Goal: Information Seeking & Learning: Learn about a topic

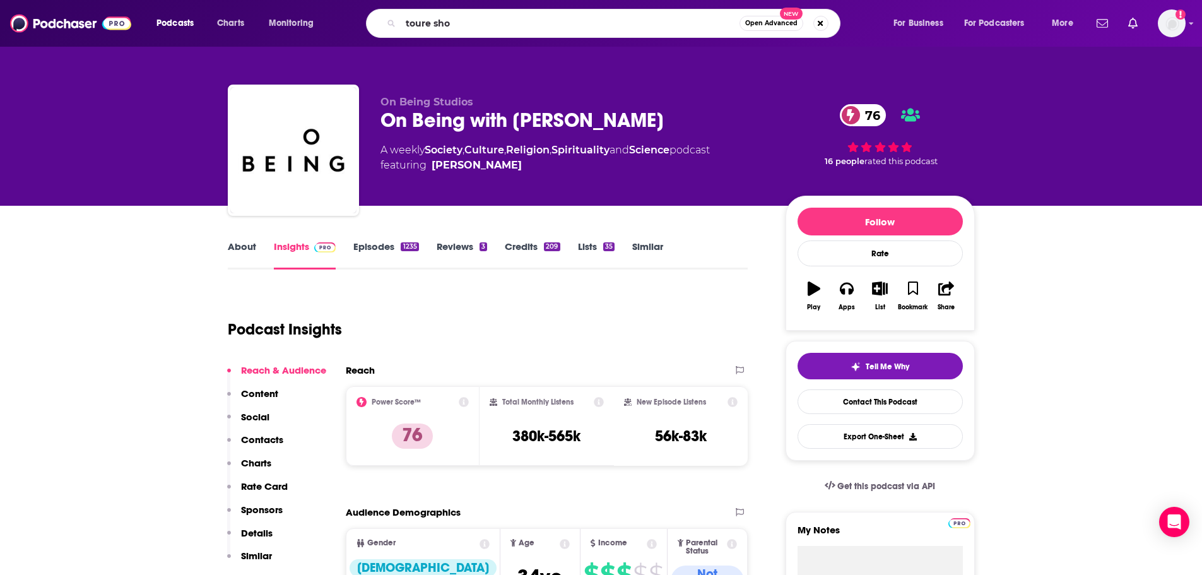
type input "toure show"
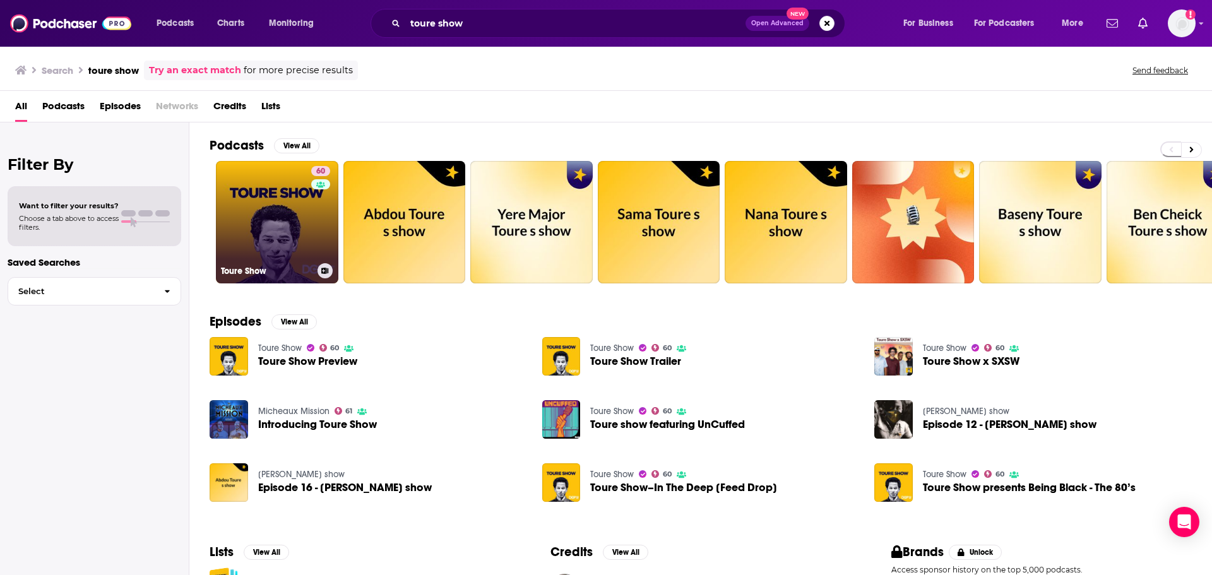
click at [261, 227] on link "60 Toure Show" at bounding box center [277, 222] width 122 height 122
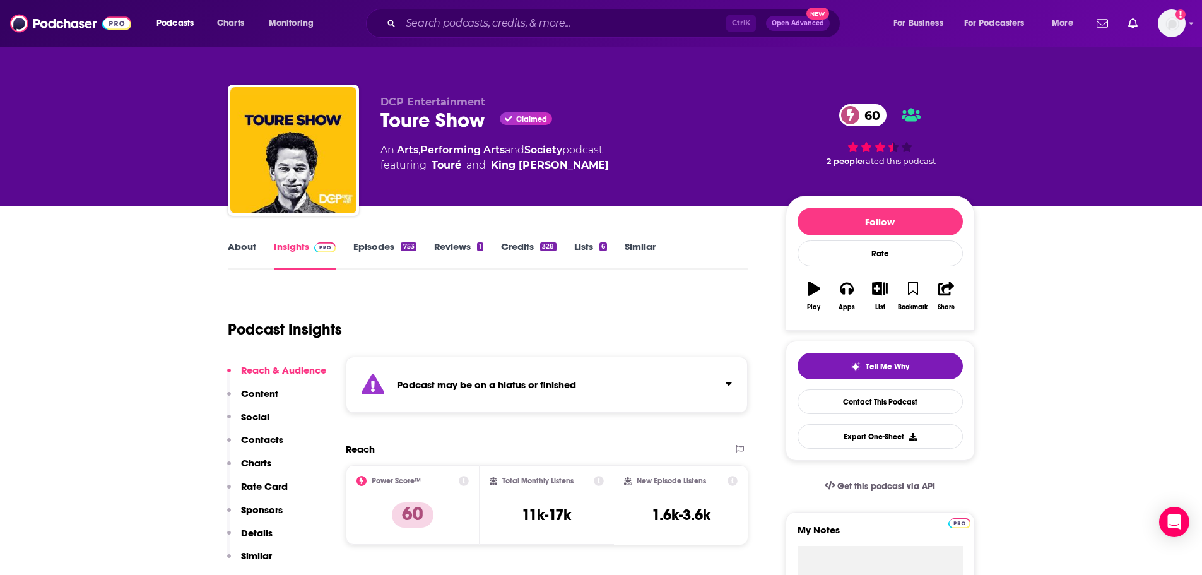
click at [383, 248] on link "Episodes 753" at bounding box center [384, 254] width 62 height 29
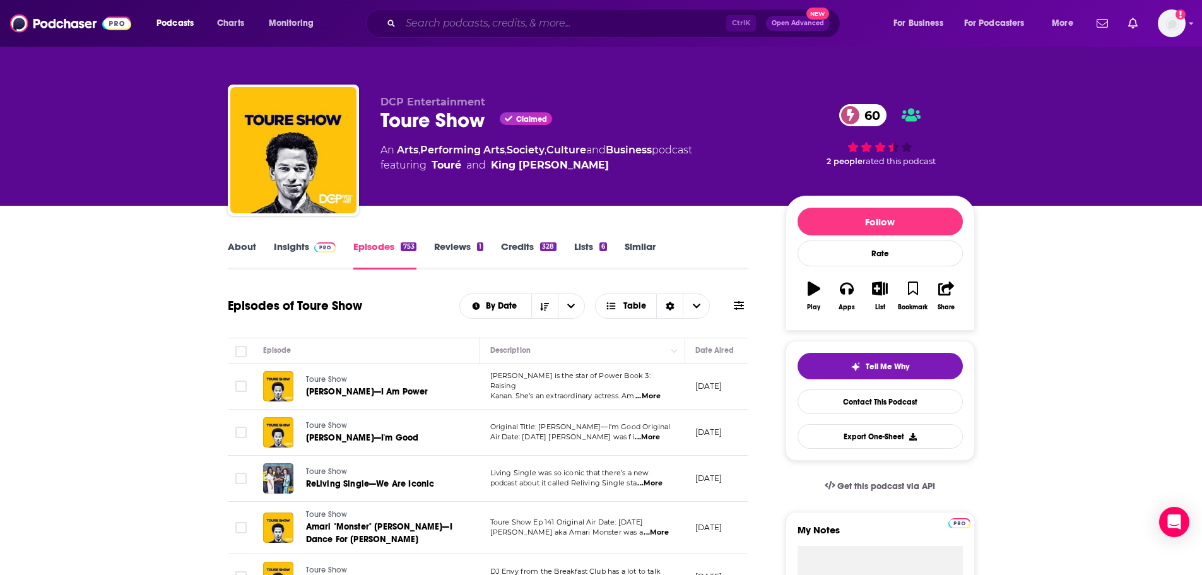
click at [434, 28] on input "Search podcasts, credits, & more..." at bounding box center [564, 23] width 326 height 20
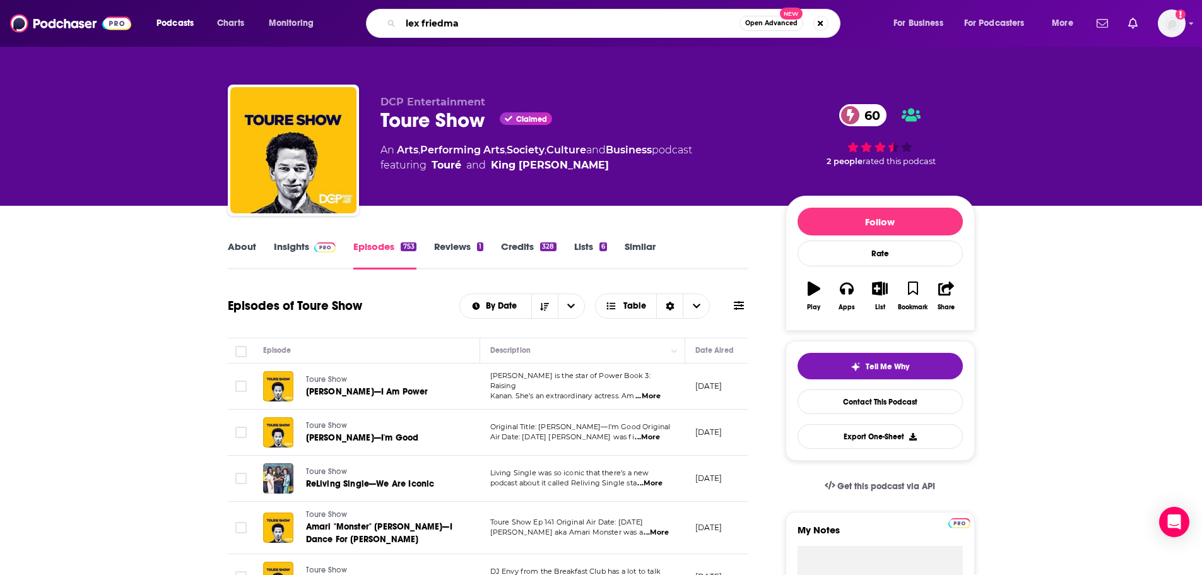
type input "[PERSON_NAME]"
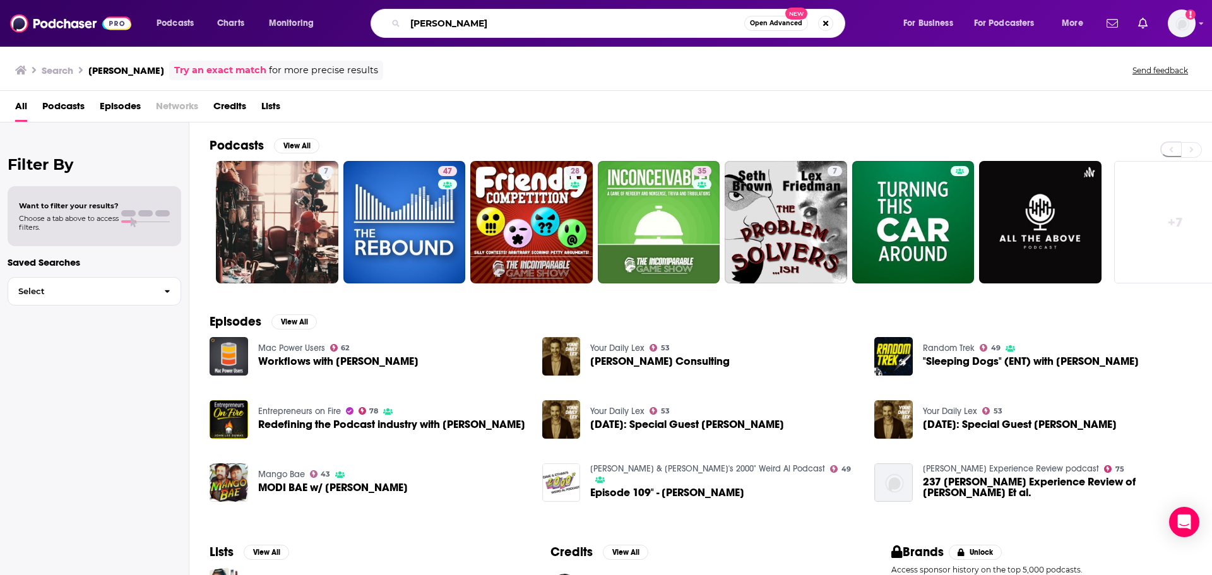
click at [464, 23] on input "[PERSON_NAME]" at bounding box center [574, 23] width 339 height 20
click at [443, 22] on input "[PERSON_NAME]" at bounding box center [574, 23] width 339 height 20
click at [480, 25] on input "[PERSON_NAME]" at bounding box center [574, 23] width 339 height 20
type input "[PERSON_NAME]"
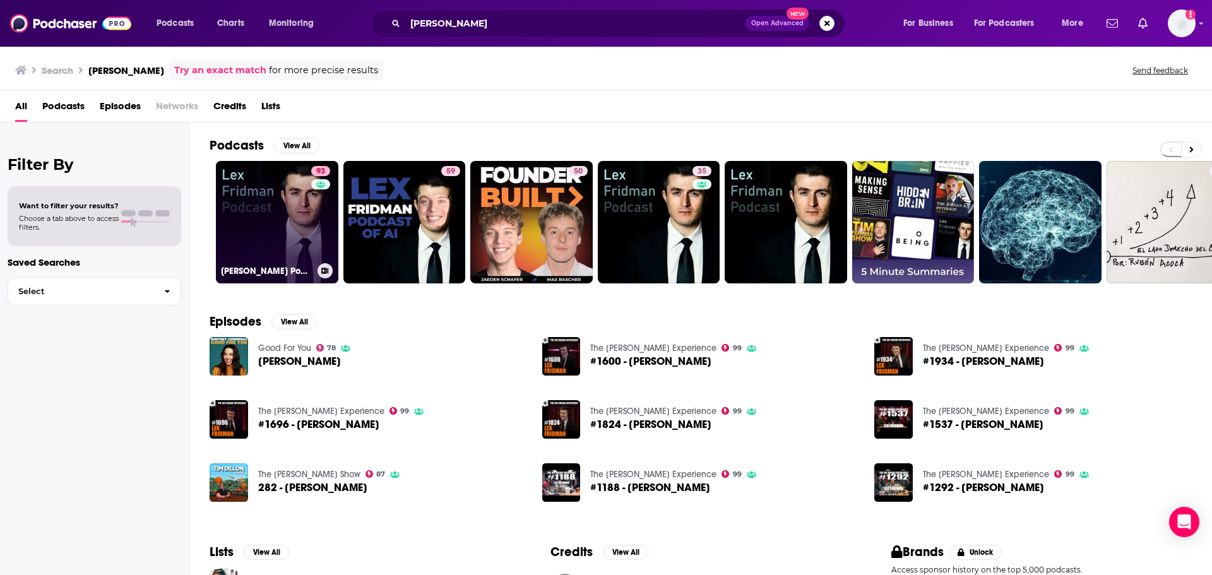
click at [283, 249] on link "93 [PERSON_NAME] Podcast" at bounding box center [277, 222] width 122 height 122
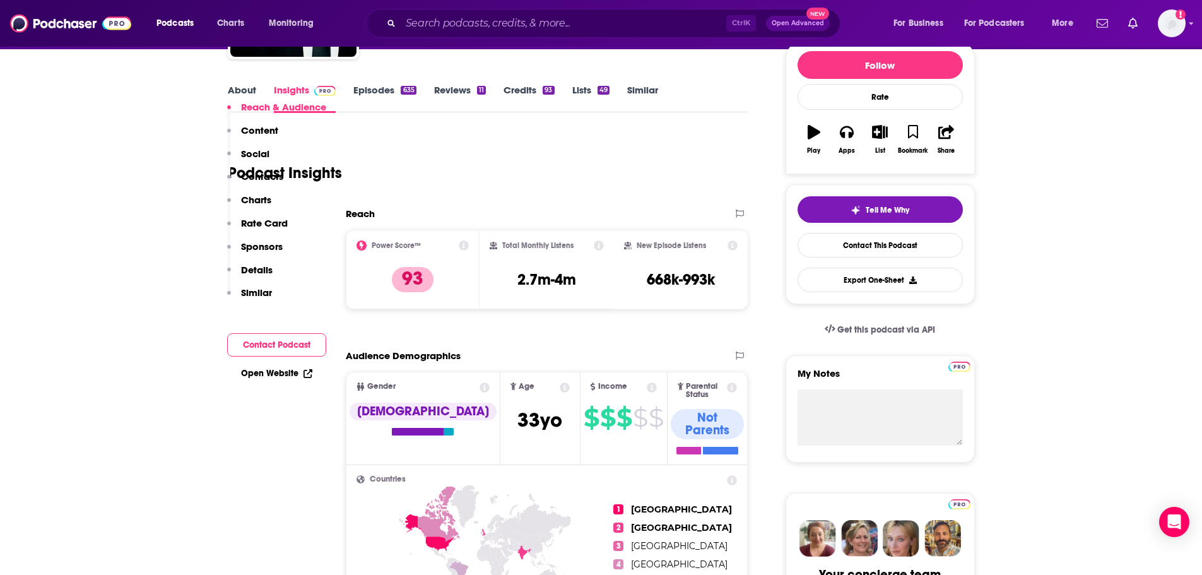
scroll to position [63, 0]
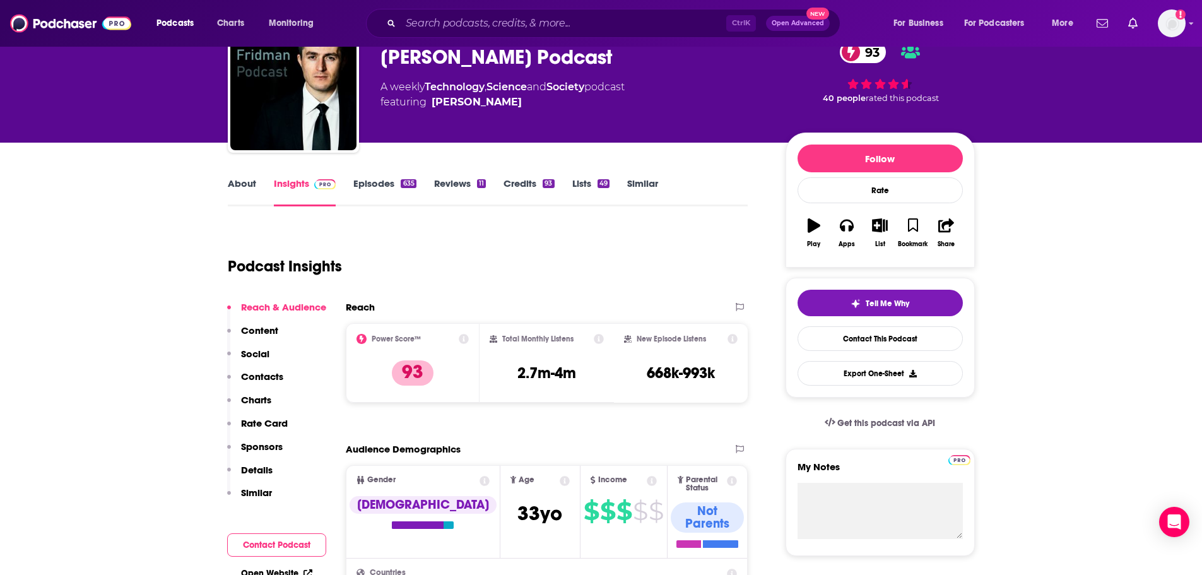
click at [382, 183] on link "Episodes 635" at bounding box center [384, 191] width 62 height 29
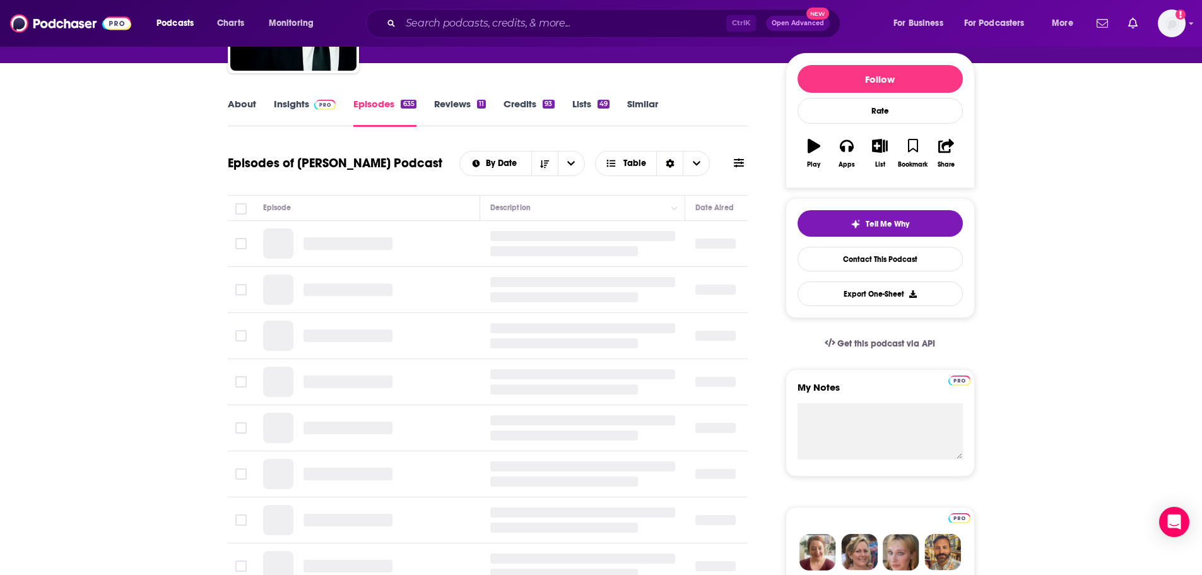
scroll to position [189, 0]
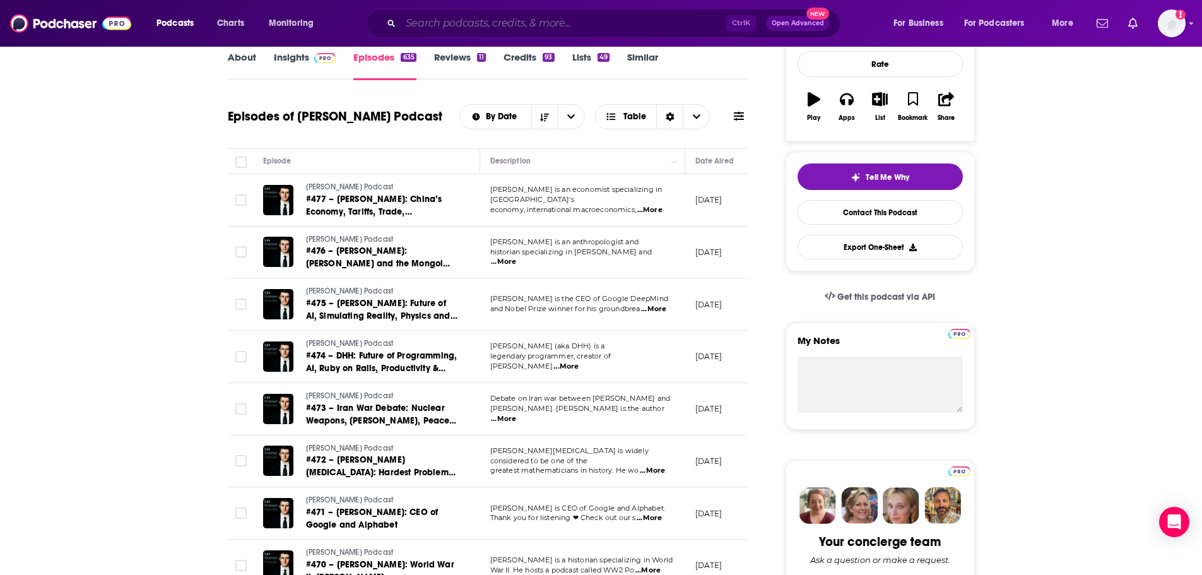
click at [420, 28] on input "Search podcasts, credits, & more..." at bounding box center [564, 23] width 326 height 20
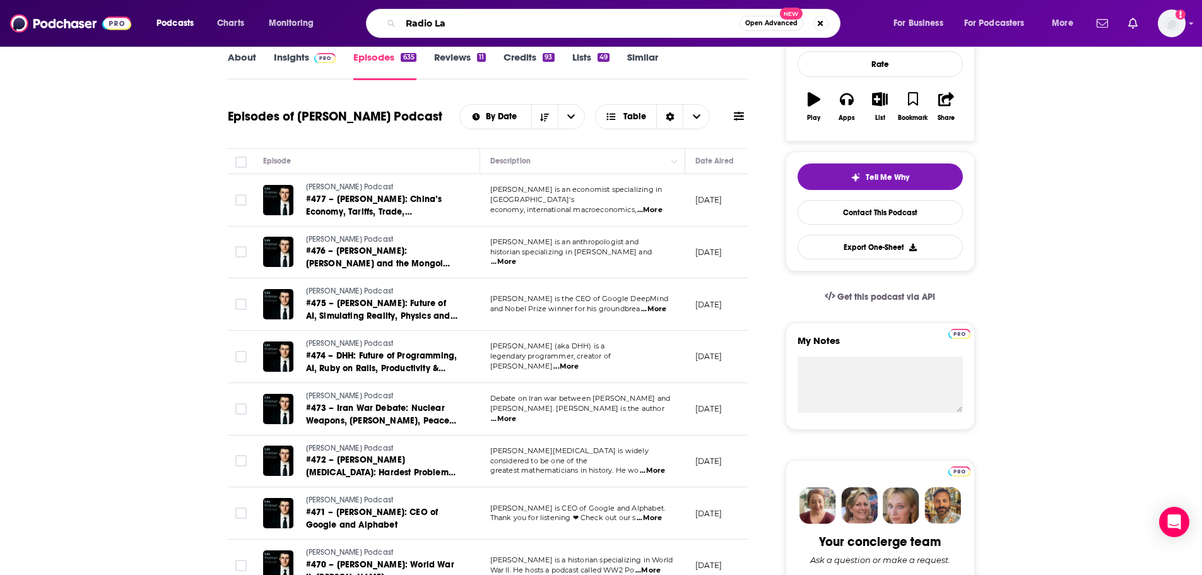
type input "Radio Lab"
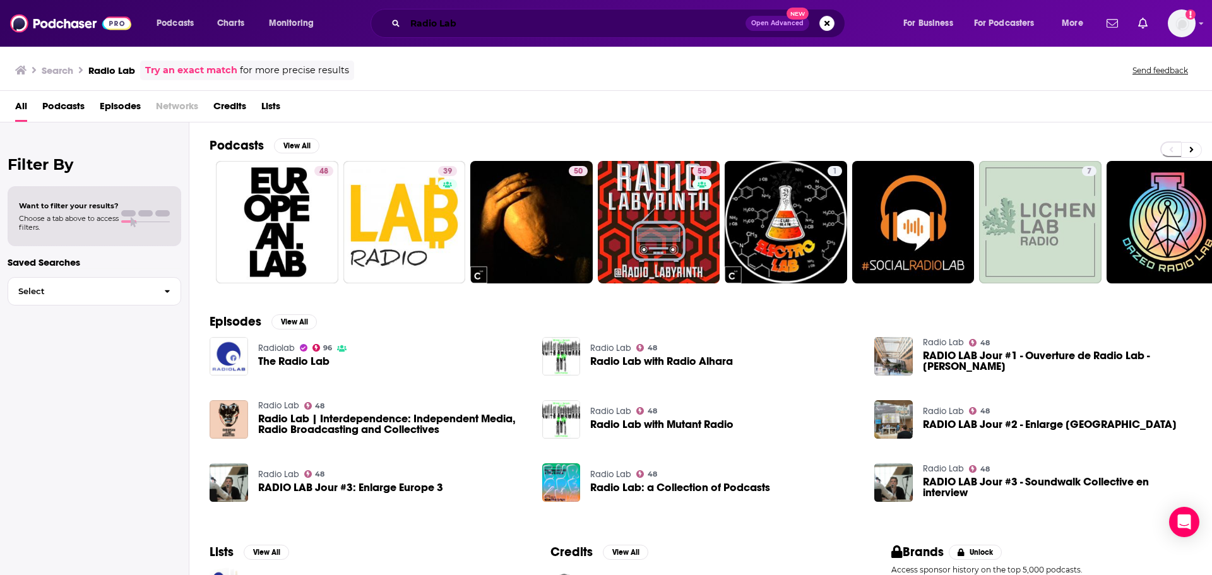
click at [441, 24] on input "Radio Lab" at bounding box center [575, 23] width 340 height 20
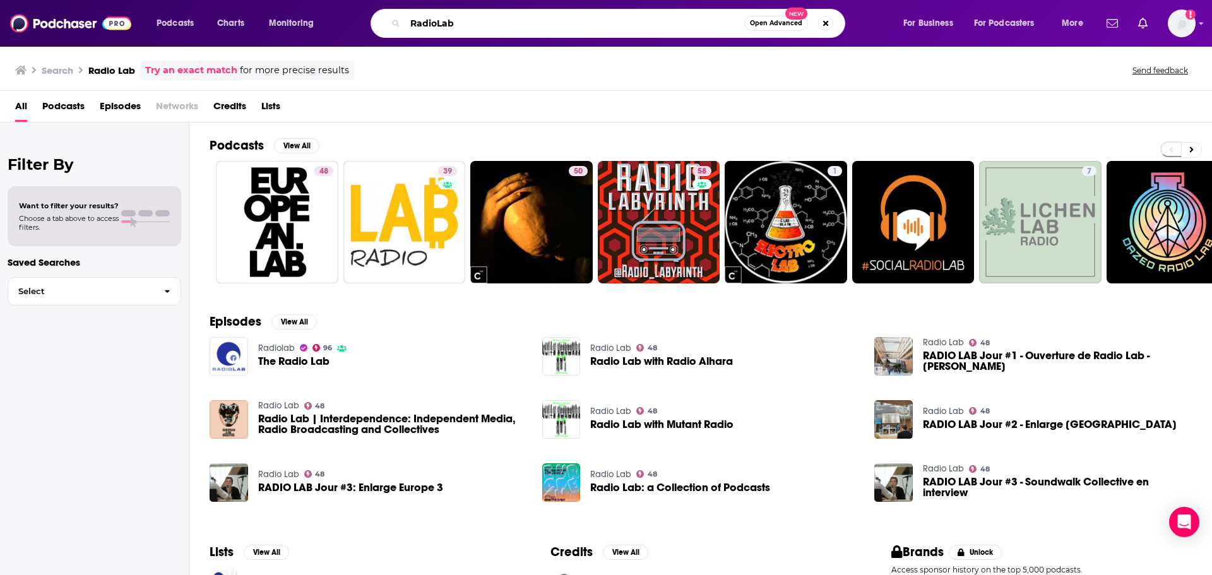
type input "RadioLab"
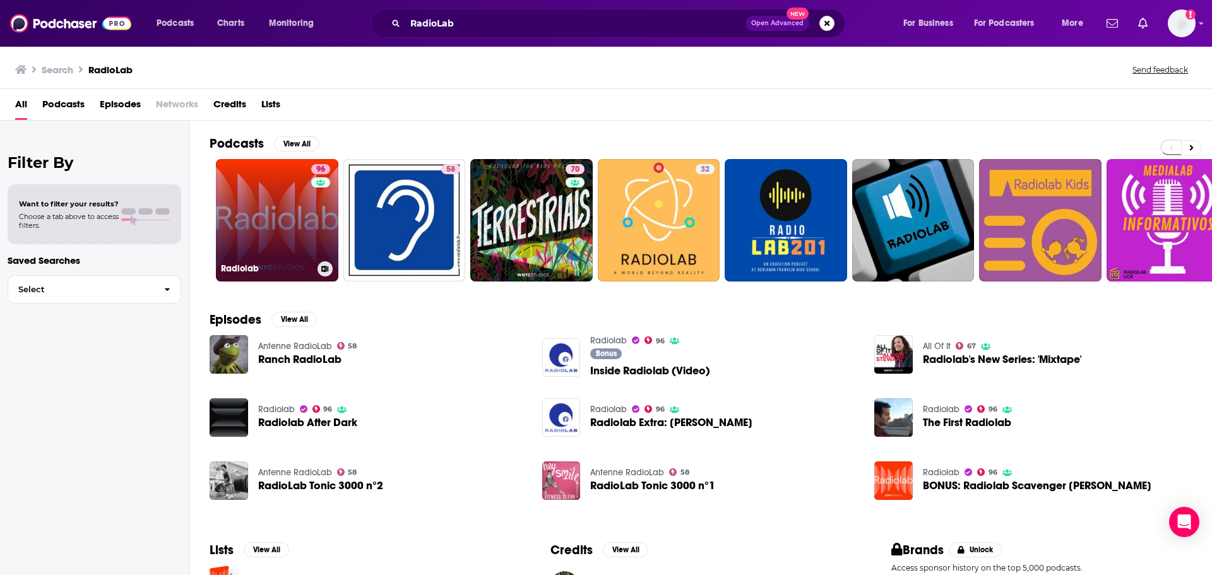
click at [271, 246] on link "96 Radiolab" at bounding box center [277, 220] width 122 height 122
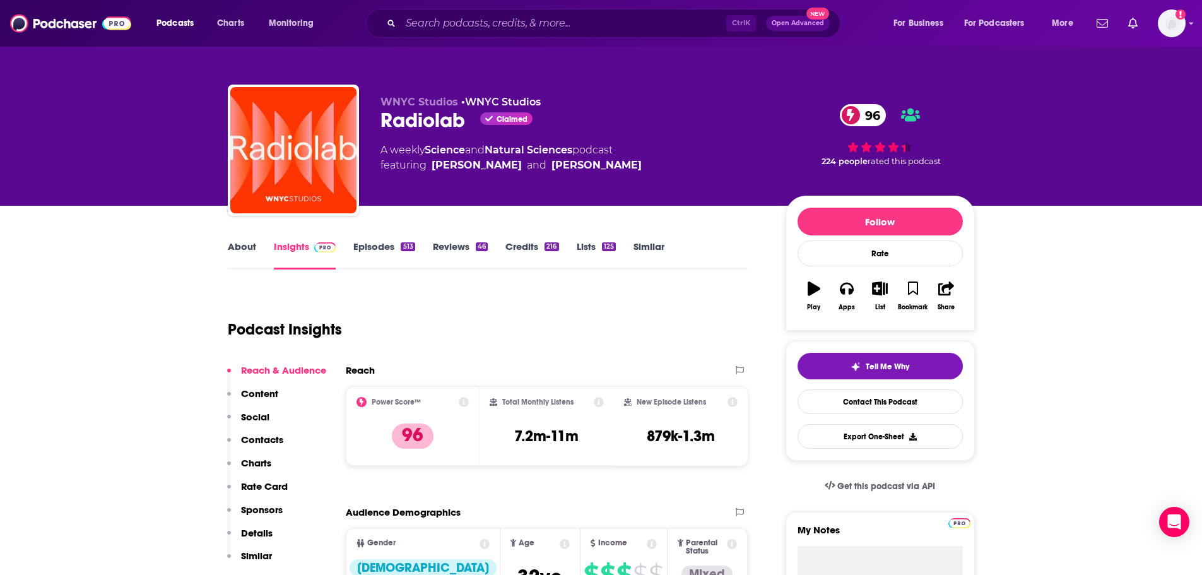
click at [383, 247] on link "Episodes 513" at bounding box center [383, 254] width 61 height 29
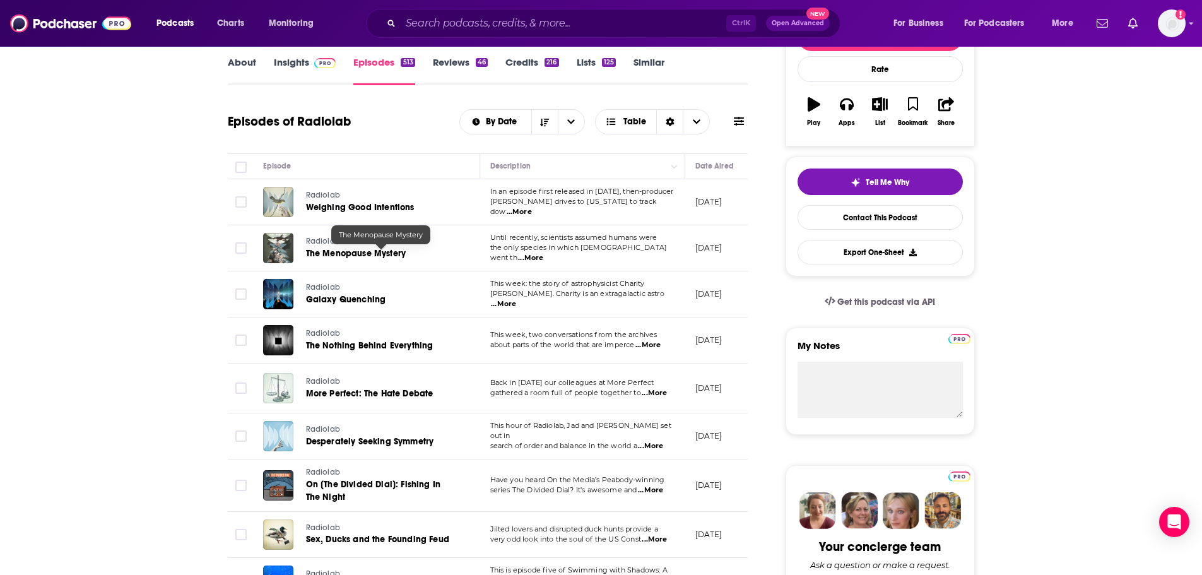
scroll to position [252, 0]
